Goal: Transaction & Acquisition: Purchase product/service

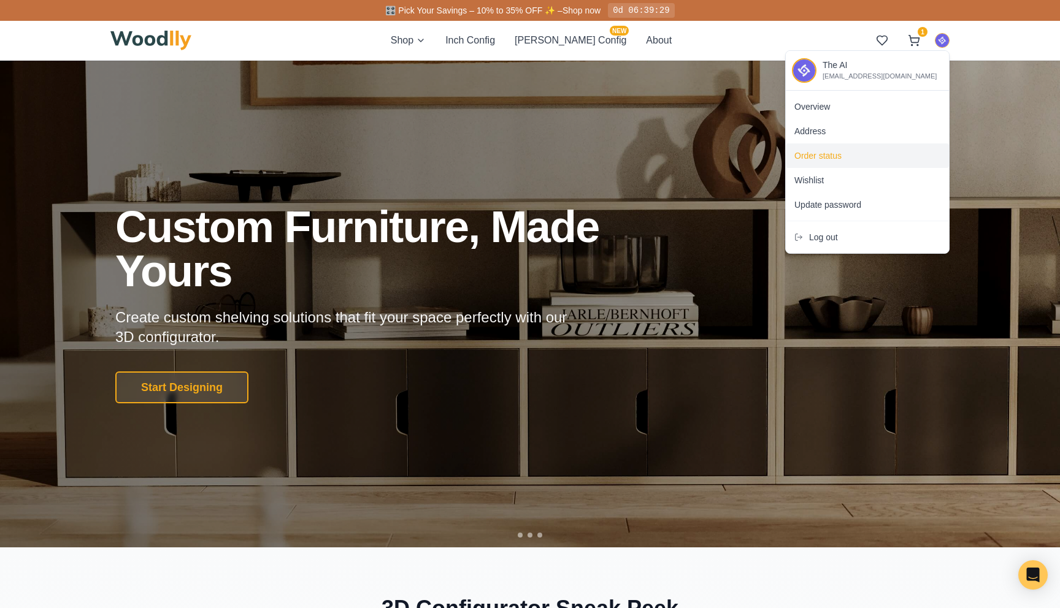
click at [843, 155] on div "Order status" at bounding box center [867, 156] width 163 height 25
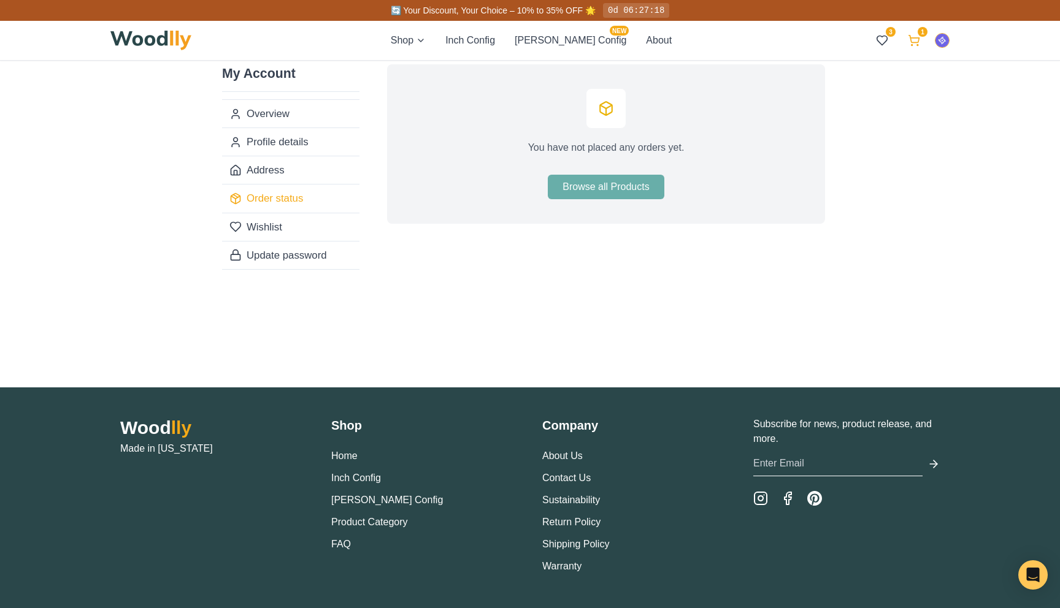
click at [916, 44] on icon at bounding box center [914, 40] width 12 height 12
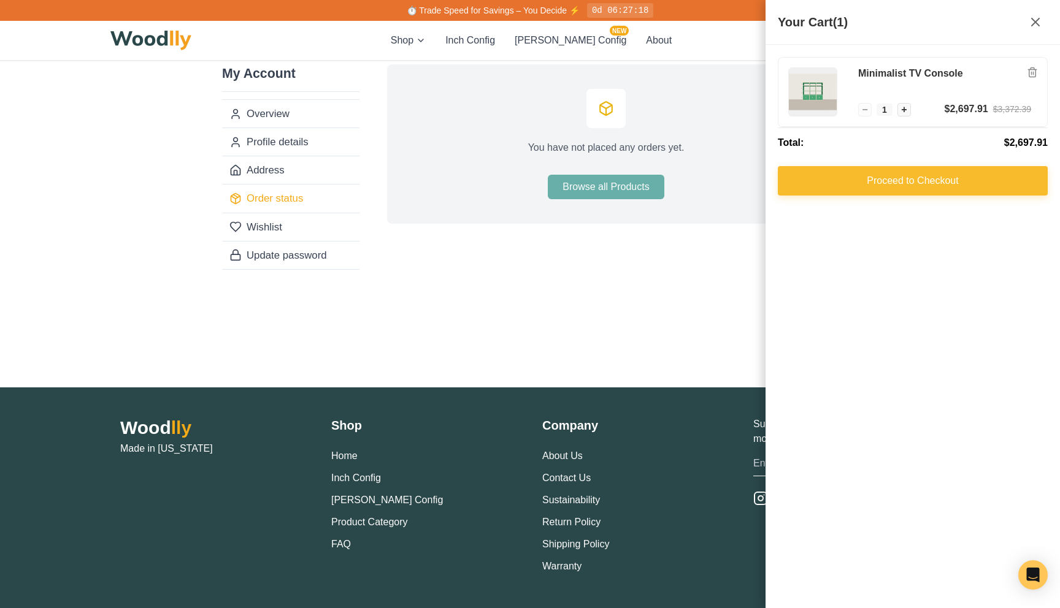
click at [891, 180] on button "Proceed to Checkout" at bounding box center [913, 180] width 270 height 29
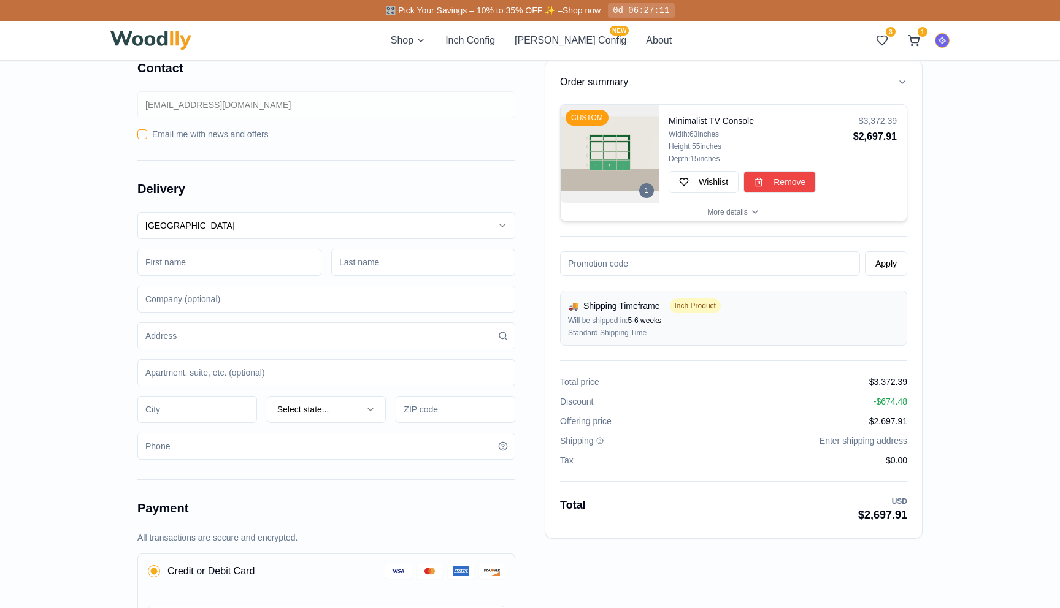
click at [782, 186] on span "Remove" at bounding box center [789, 182] width 32 height 12
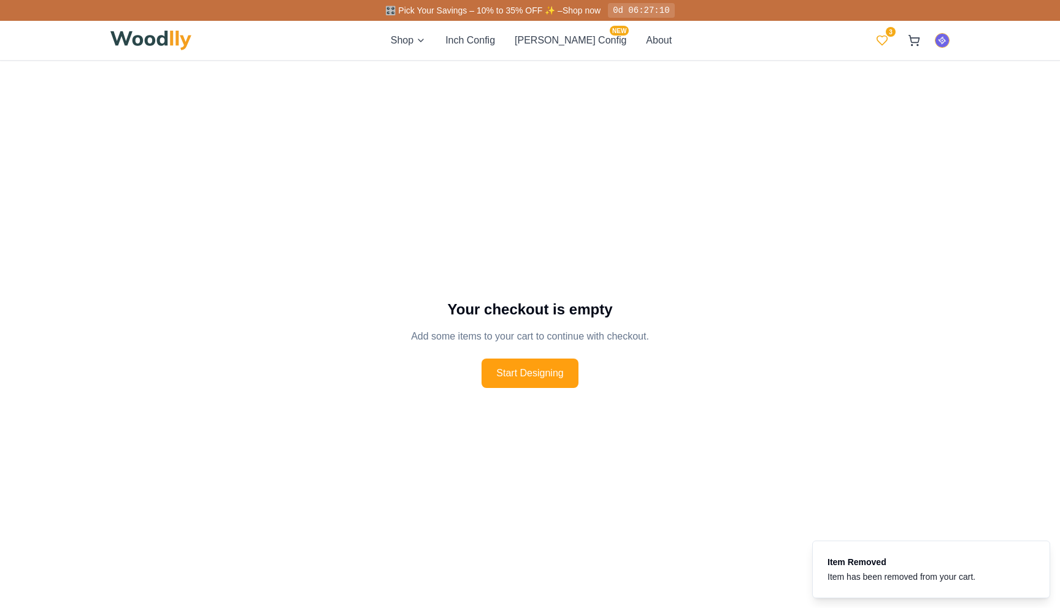
click at [883, 39] on icon at bounding box center [882, 40] width 12 height 12
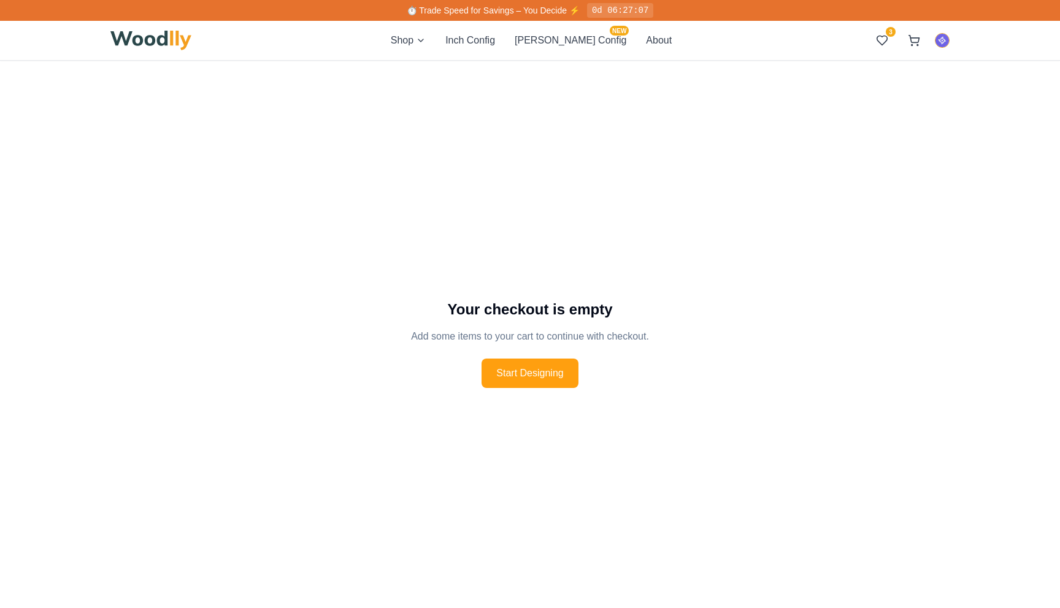
click at [712, 132] on div "Your checkout is empty Add some items to your cart to continue with checkout. S…" at bounding box center [530, 344] width 1060 height 608
